Goal: Task Accomplishment & Management: Manage account settings

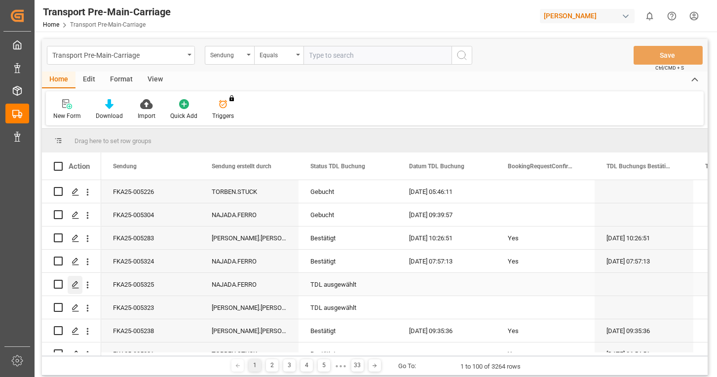
click at [77, 284] on icon "Press SPACE to select this row." at bounding box center [76, 285] width 8 height 8
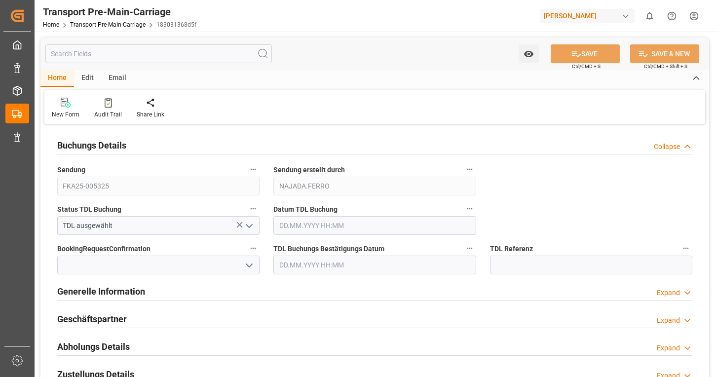
click at [117, 77] on div "Email" at bounding box center [117, 78] width 33 height 17
click at [65, 103] on icon at bounding box center [66, 101] width 13 height 6
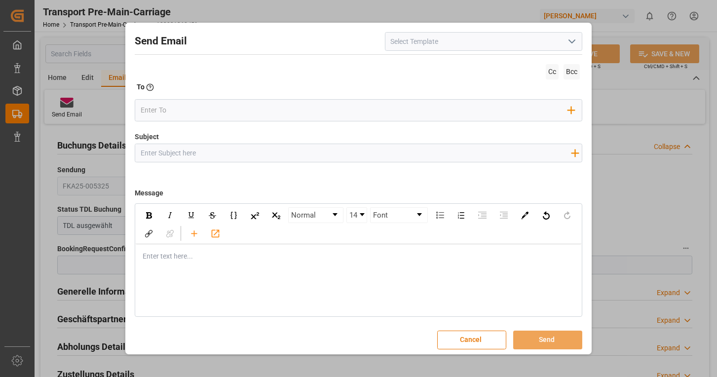
click at [570, 44] on icon "open menu" at bounding box center [572, 42] width 12 height 12
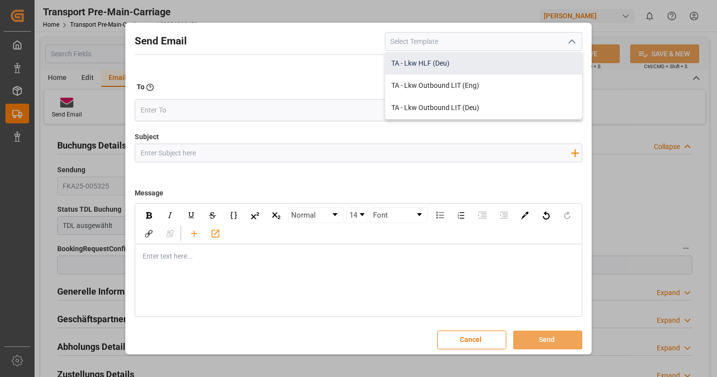
click at [506, 55] on div "TA - Lkw HLF (Deu)" at bounding box center [483, 63] width 196 height 22
type input "TA - Lkw HLF (Deu)"
type input "Transportauftrag {{deliveryNumberPremain}} nach {{deliveryAddressPremainCity}},…"
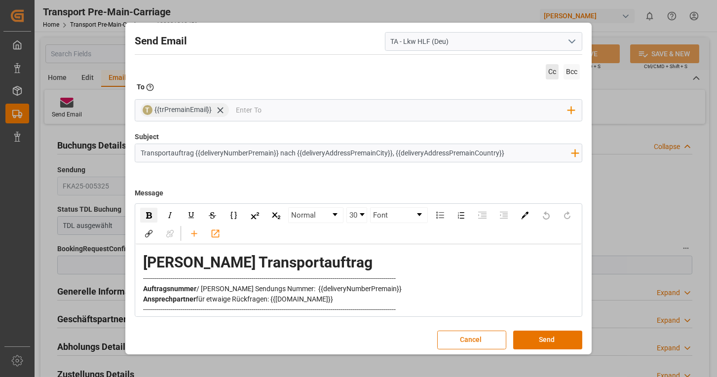
click at [547, 74] on span "Cc" at bounding box center [552, 71] width 13 height 15
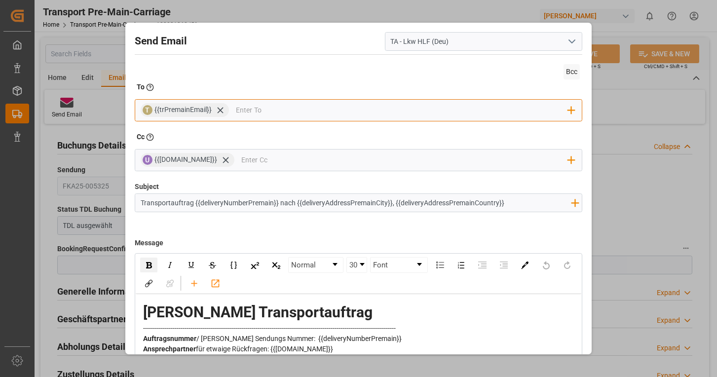
click at [308, 110] on input "email" at bounding box center [402, 110] width 332 height 15
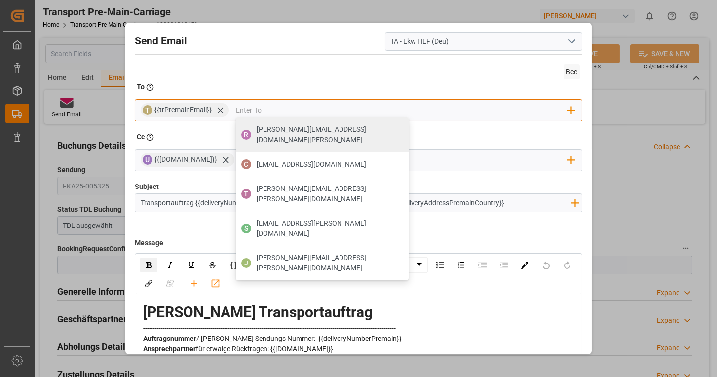
type input "[EMAIL_ADDRESS][DOMAIN_NAME]"
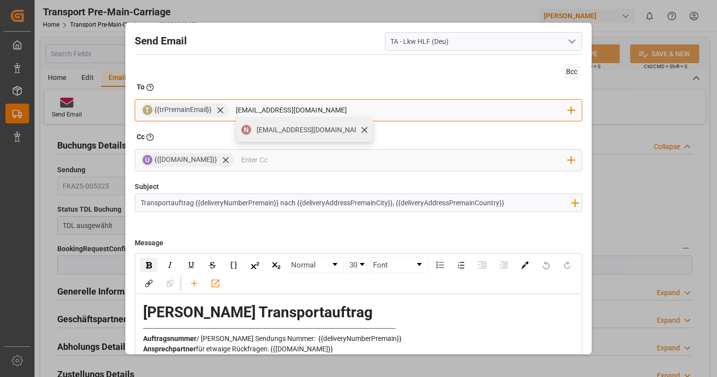
click at [297, 126] on span "[EMAIL_ADDRESS][DOMAIN_NAME]" at bounding box center [312, 130] width 110 height 10
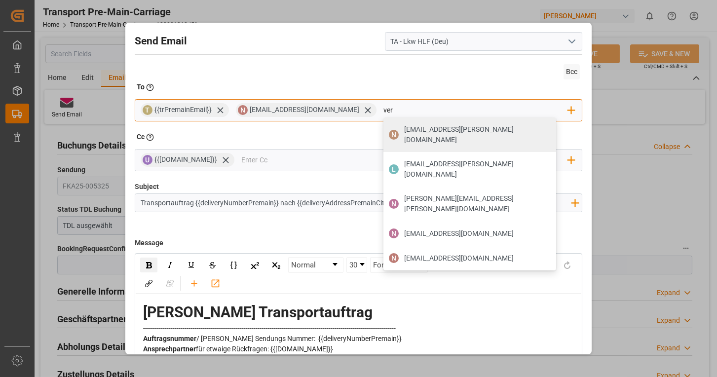
type input "[EMAIL_ADDRESS][DOMAIN_NAME]"
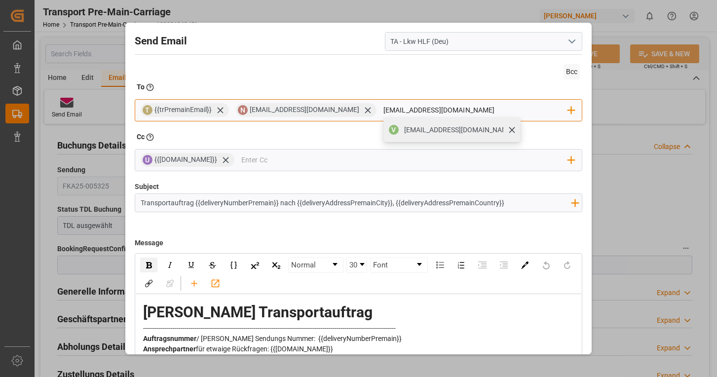
click at [427, 125] on span "[EMAIL_ADDRESS][DOMAIN_NAME]" at bounding box center [459, 130] width 110 height 10
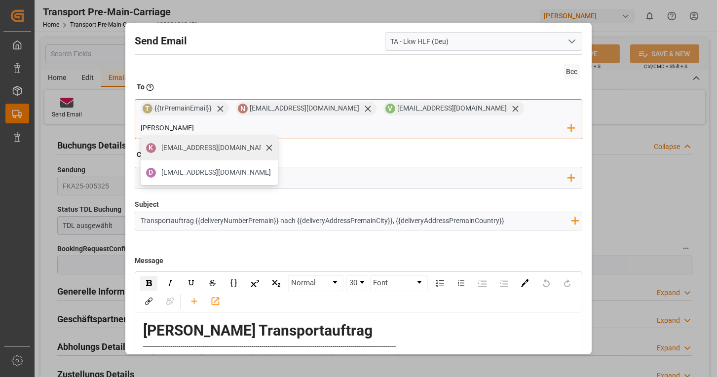
type input "[PERSON_NAME]"
click at [271, 143] on span "[EMAIL_ADDRESS][DOMAIN_NAME]" at bounding box center [216, 148] width 110 height 10
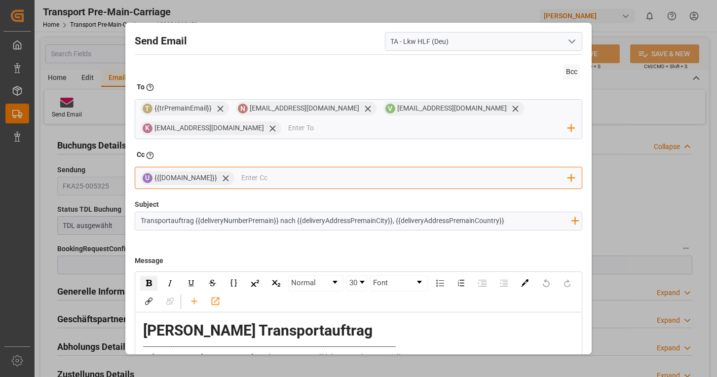
click at [300, 173] on input "email" at bounding box center [404, 178] width 327 height 15
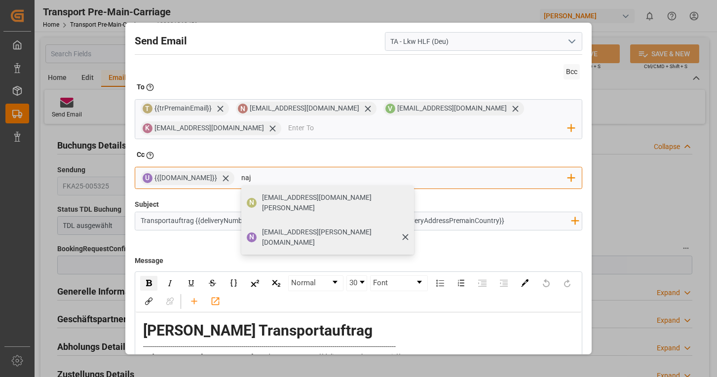
type input "naj"
click at [259, 223] on div "[EMAIL_ADDRESS][PERSON_NAME][DOMAIN_NAME]" at bounding box center [335, 237] width 152 height 28
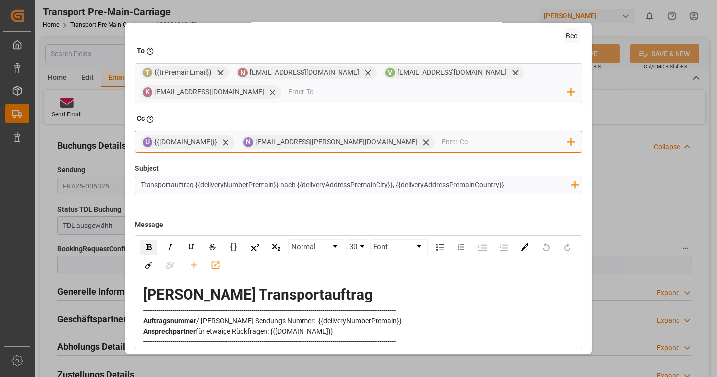
scroll to position [71, 0]
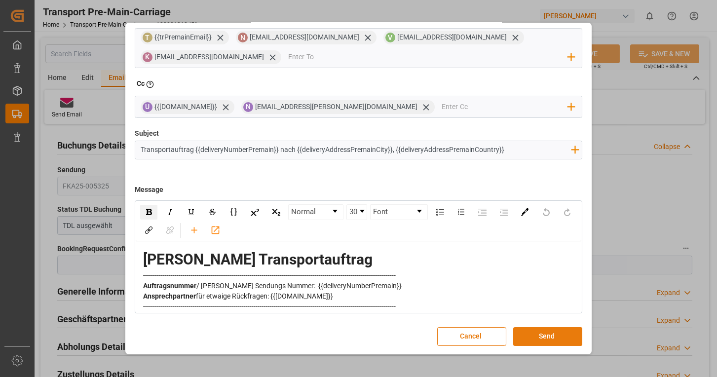
click at [541, 330] on button "Send" at bounding box center [547, 336] width 69 height 19
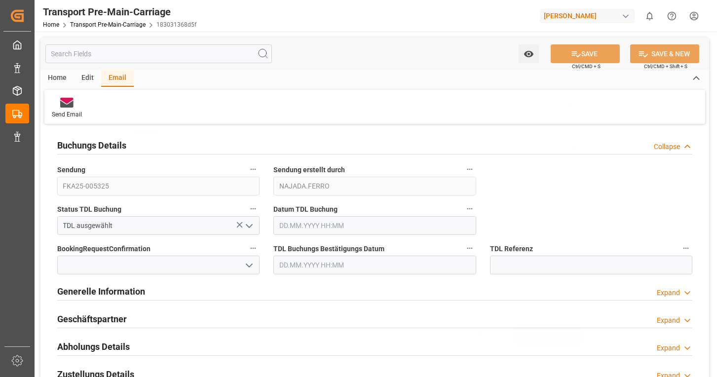
scroll to position [53, 0]
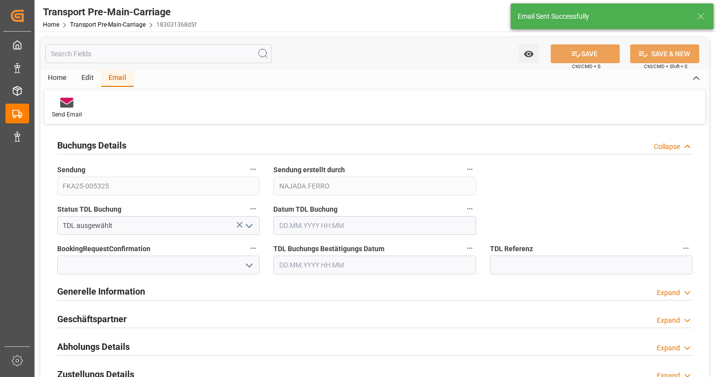
click at [251, 223] on icon "open menu" at bounding box center [249, 226] width 12 height 12
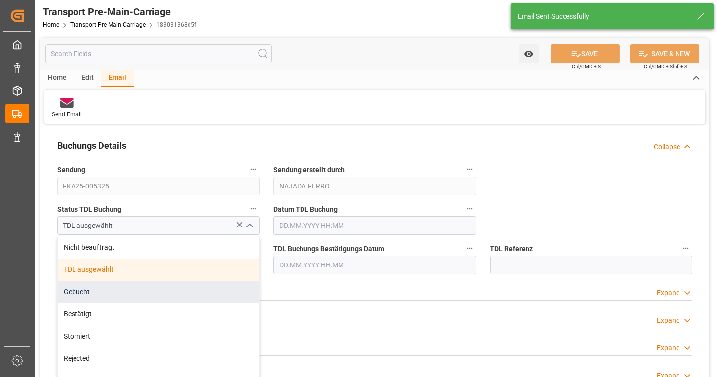
click at [130, 284] on div "Gebucht" at bounding box center [158, 292] width 201 height 22
type input "Gebucht"
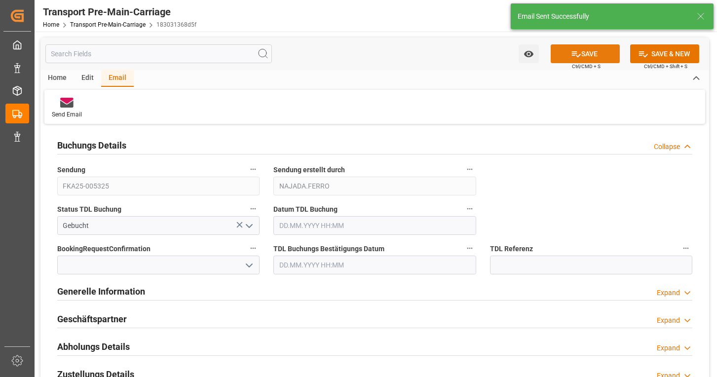
click at [585, 51] on button "SAVE" at bounding box center [585, 53] width 69 height 19
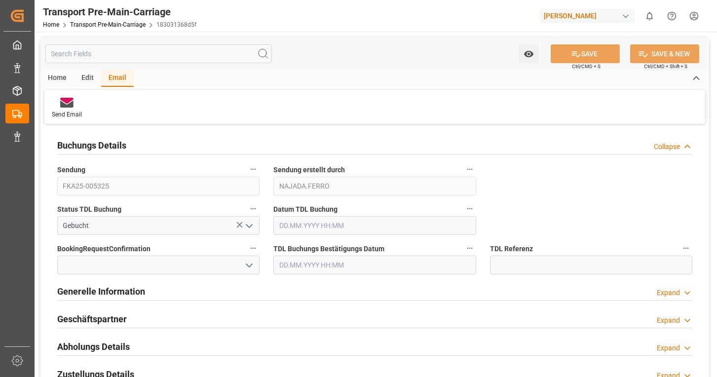
type input "[DATE] 08:10"
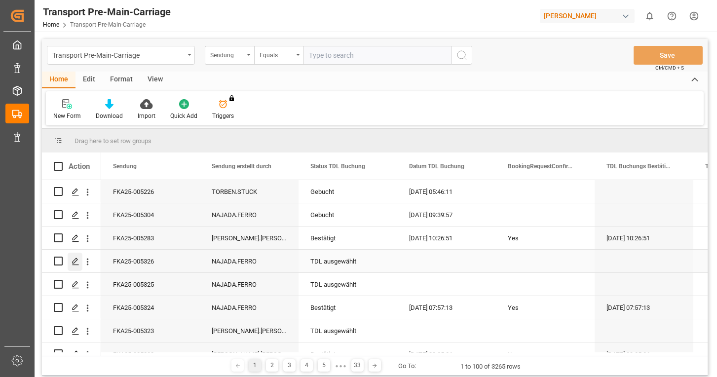
click at [77, 260] on icon "Press SPACE to select this row." at bounding box center [76, 262] width 8 height 8
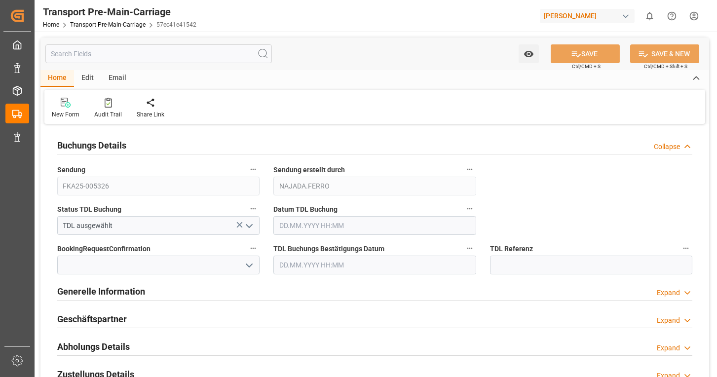
click at [253, 226] on icon "open menu" at bounding box center [249, 226] width 12 height 12
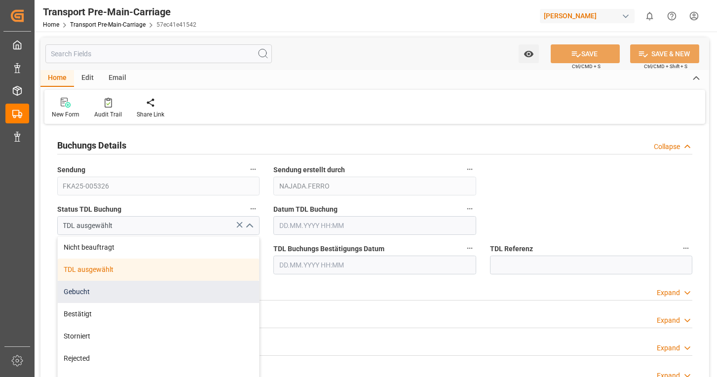
click at [122, 286] on div "Gebucht" at bounding box center [158, 292] width 201 height 22
type input "Gebucht"
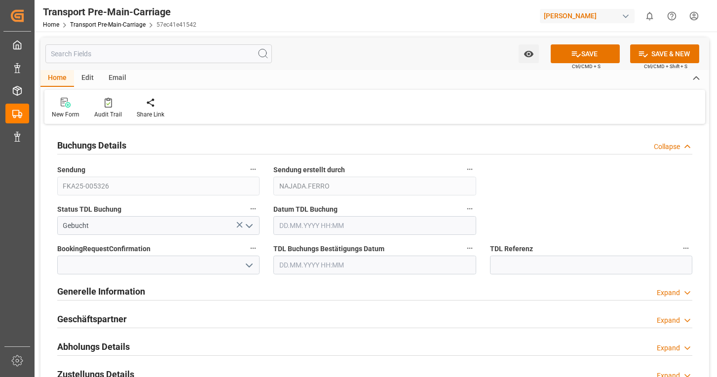
click at [246, 267] on icon "open menu" at bounding box center [249, 265] width 12 height 12
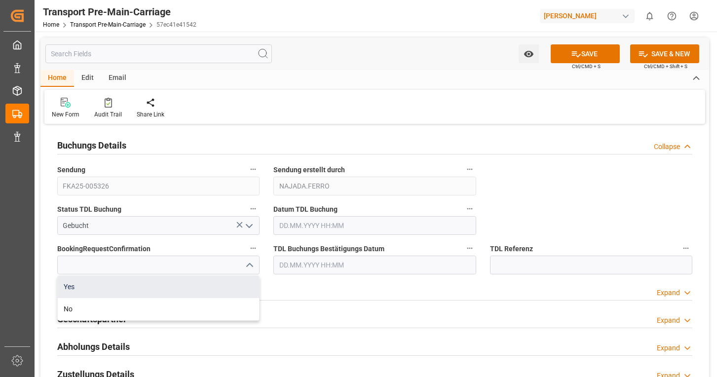
click at [119, 289] on div "Yes" at bounding box center [158, 287] width 201 height 22
type input "Yes"
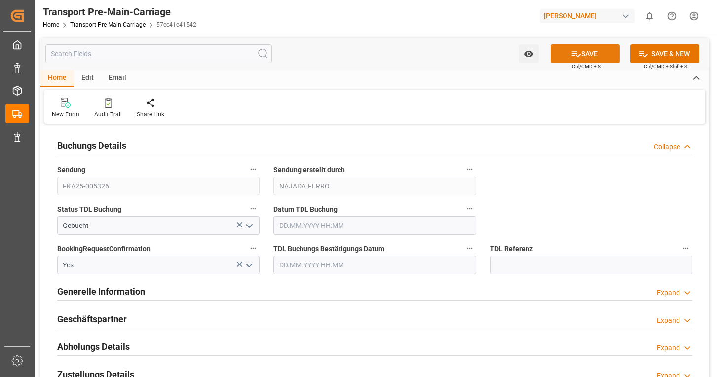
click at [577, 52] on icon at bounding box center [576, 54] width 10 height 10
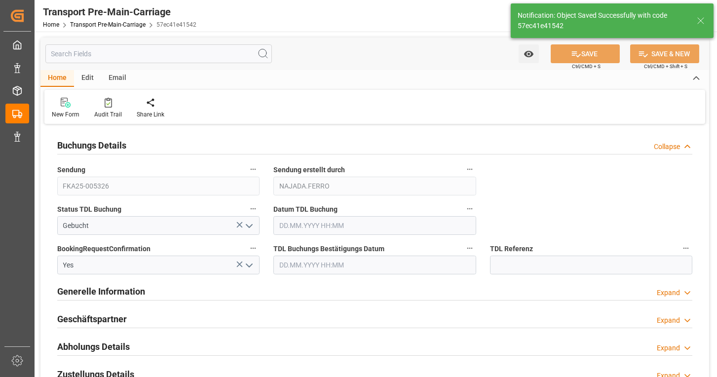
type input "Bestätigt"
type input "15.08.2025 08:19"
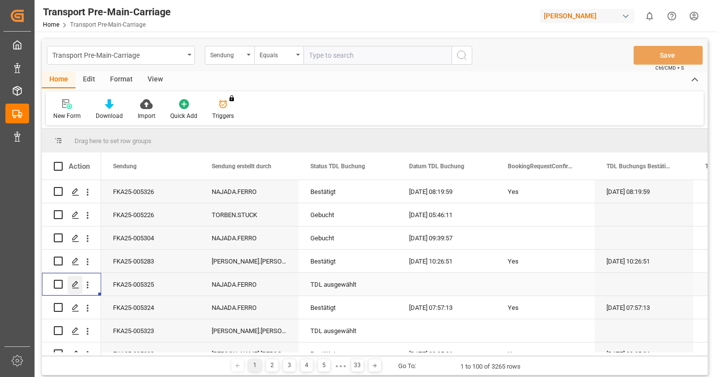
click at [73, 285] on polygon "Press SPACE to select this row." at bounding box center [75, 283] width 5 height 5
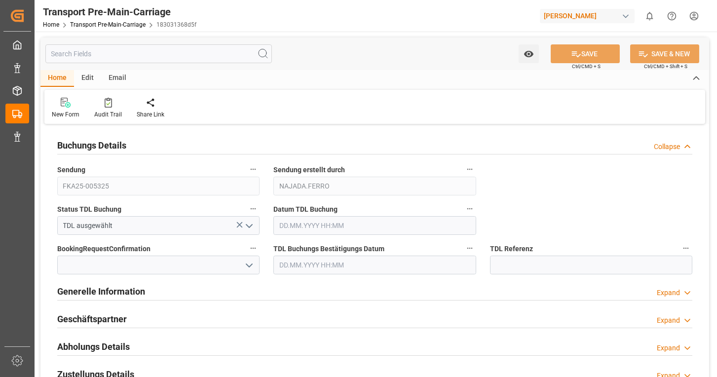
click at [250, 225] on polyline "open menu" at bounding box center [249, 225] width 6 height 3
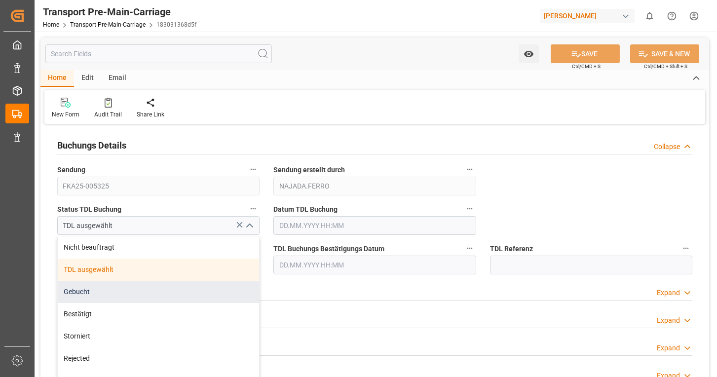
click at [81, 290] on div "Gebucht" at bounding box center [158, 292] width 201 height 22
type input "Gebucht"
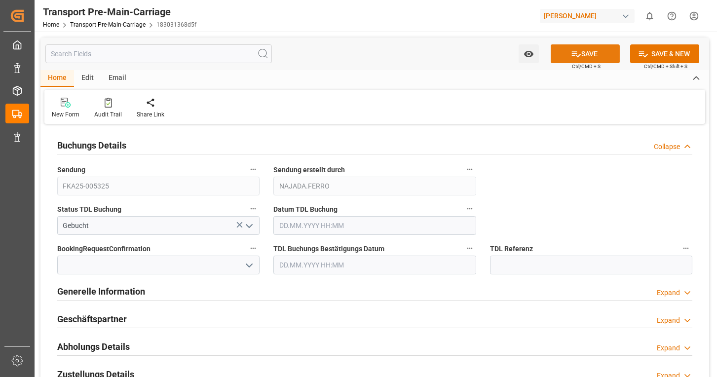
click at [564, 53] on button "SAVE" at bounding box center [585, 53] width 69 height 19
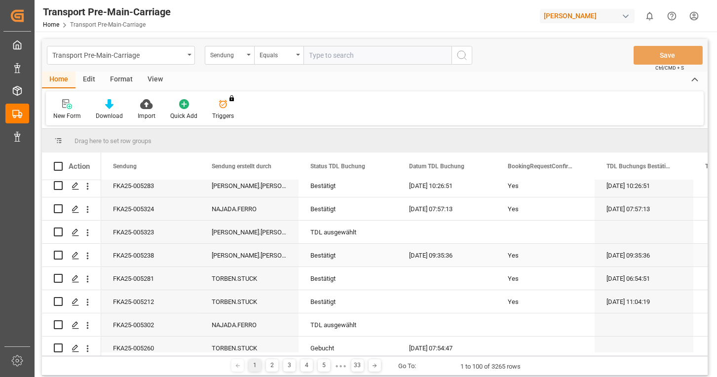
scroll to position [148, 0]
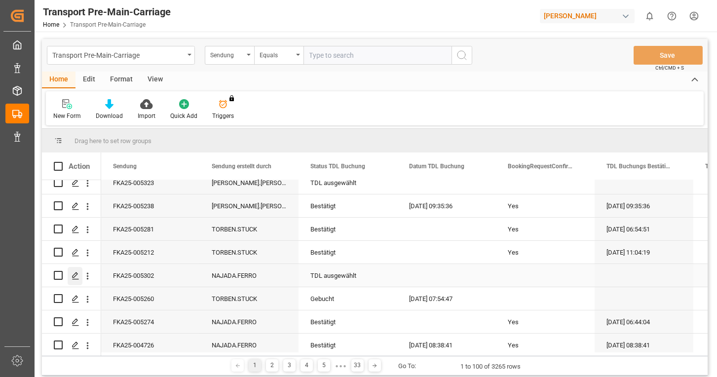
click at [75, 276] on polygon "Press SPACE to select this row." at bounding box center [75, 274] width 5 height 5
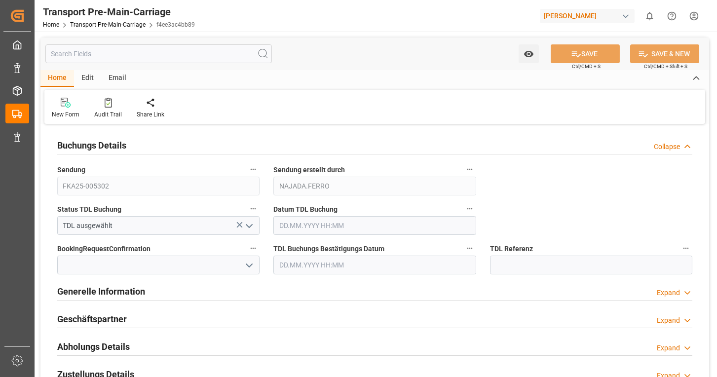
drag, startPoint x: 253, startPoint y: 223, endPoint x: 225, endPoint y: 229, distance: 27.8
click at [253, 222] on icon "open menu" at bounding box center [249, 226] width 12 height 12
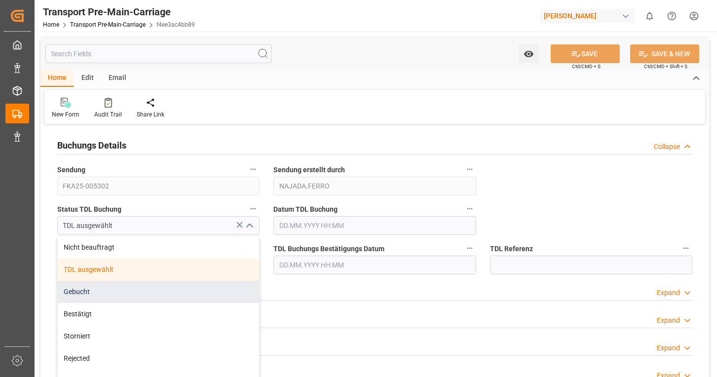
click at [107, 287] on div "Gebucht" at bounding box center [158, 292] width 201 height 22
type input "Gebucht"
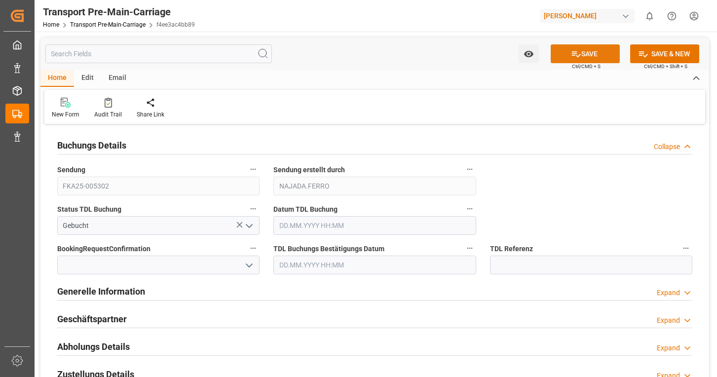
click at [581, 54] on button "SAVE" at bounding box center [585, 53] width 69 height 19
